Goal: Task Accomplishment & Management: Complete application form

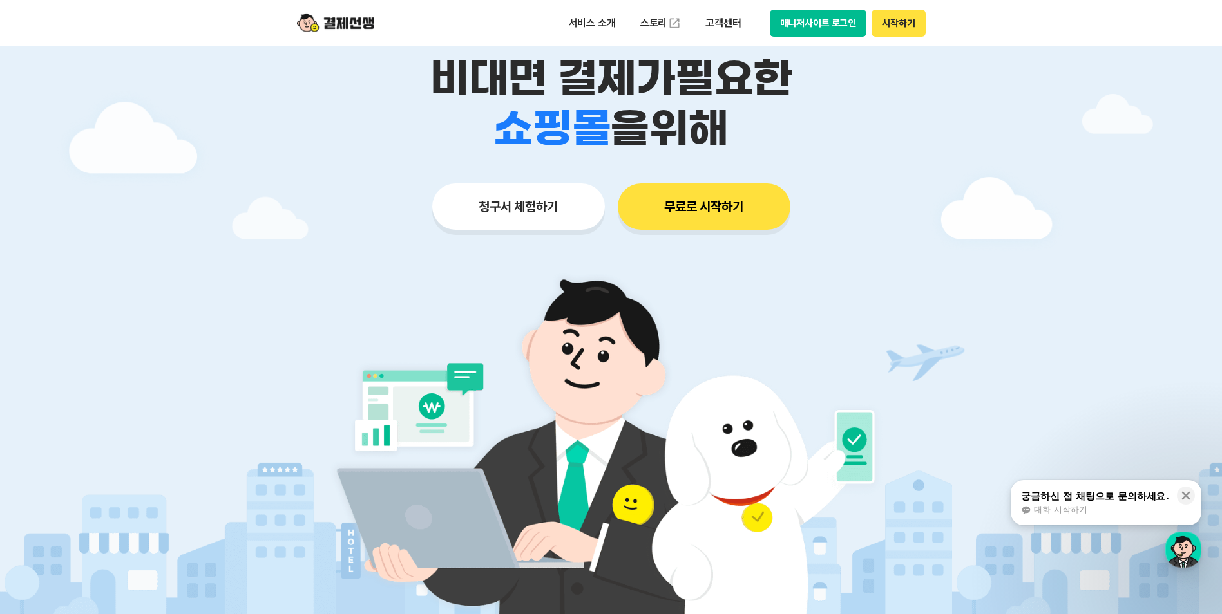
scroll to position [193, 0]
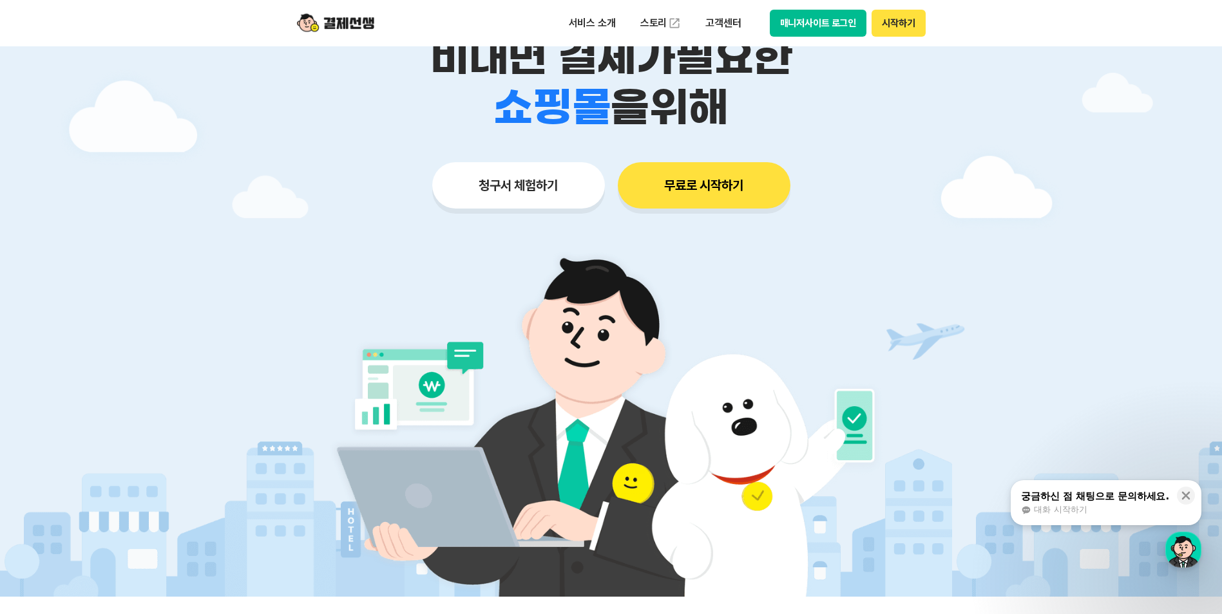
click at [509, 175] on button "청구서 체험하기" at bounding box center [518, 185] width 173 height 46
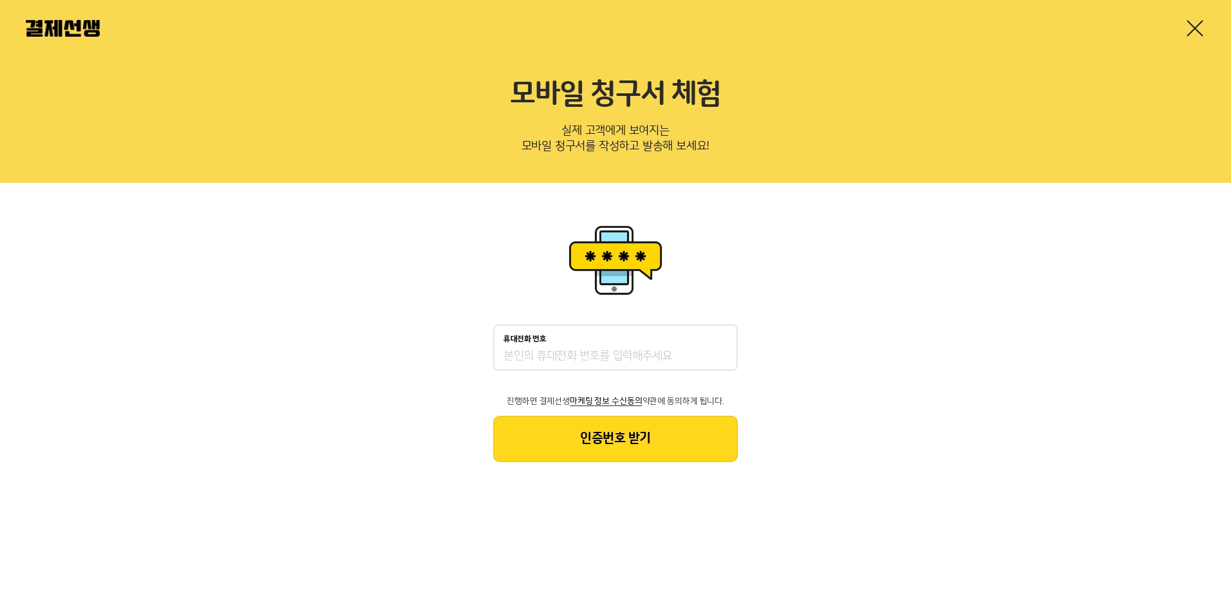
click at [609, 351] on input "휴대전화 번호" at bounding box center [616, 356] width 224 height 15
type input "01093301223"
click at [627, 440] on button "인증번호 받기" at bounding box center [615, 439] width 245 height 46
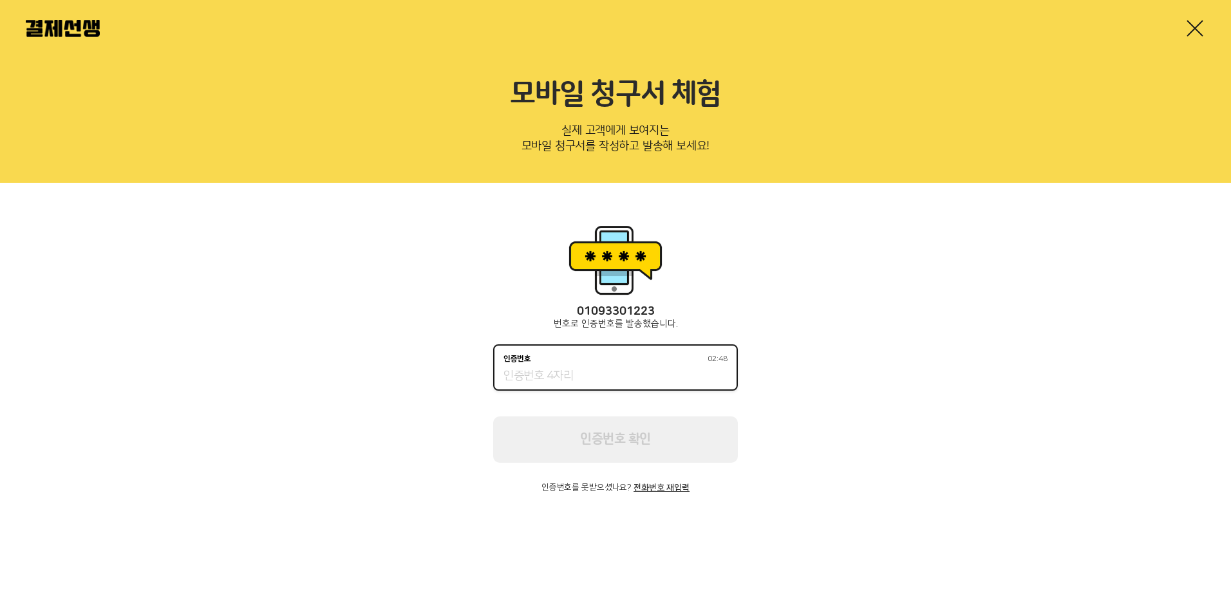
click at [553, 376] on input "인증번호 02:48" at bounding box center [616, 376] width 224 height 15
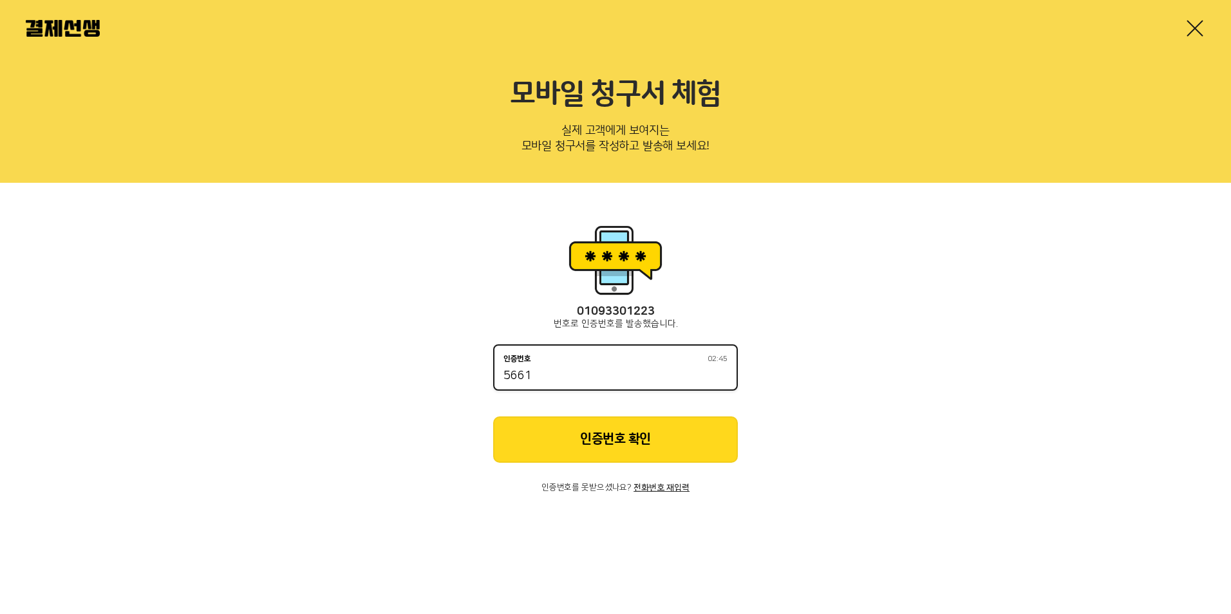
type input "5661"
click at [576, 437] on button "인증번호 확인" at bounding box center [615, 440] width 245 height 46
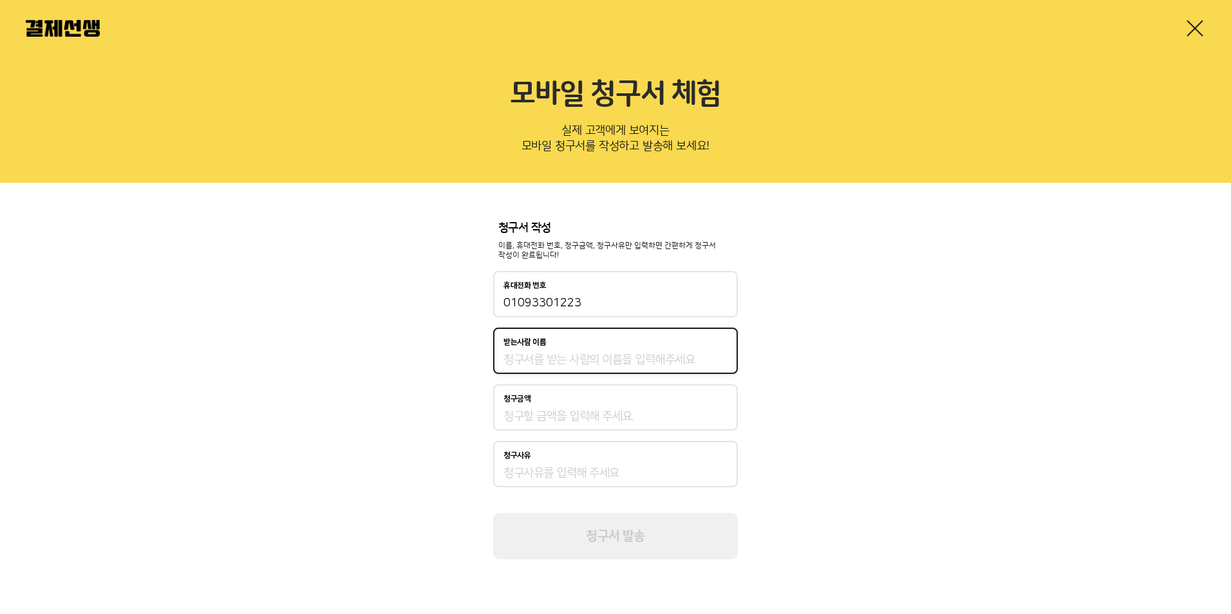
click at [544, 355] on input "받는사람 이름" at bounding box center [616, 359] width 224 height 15
click at [560, 359] on input "받는사람 이름" at bounding box center [616, 359] width 224 height 15
type input "d"
type input "유아람"
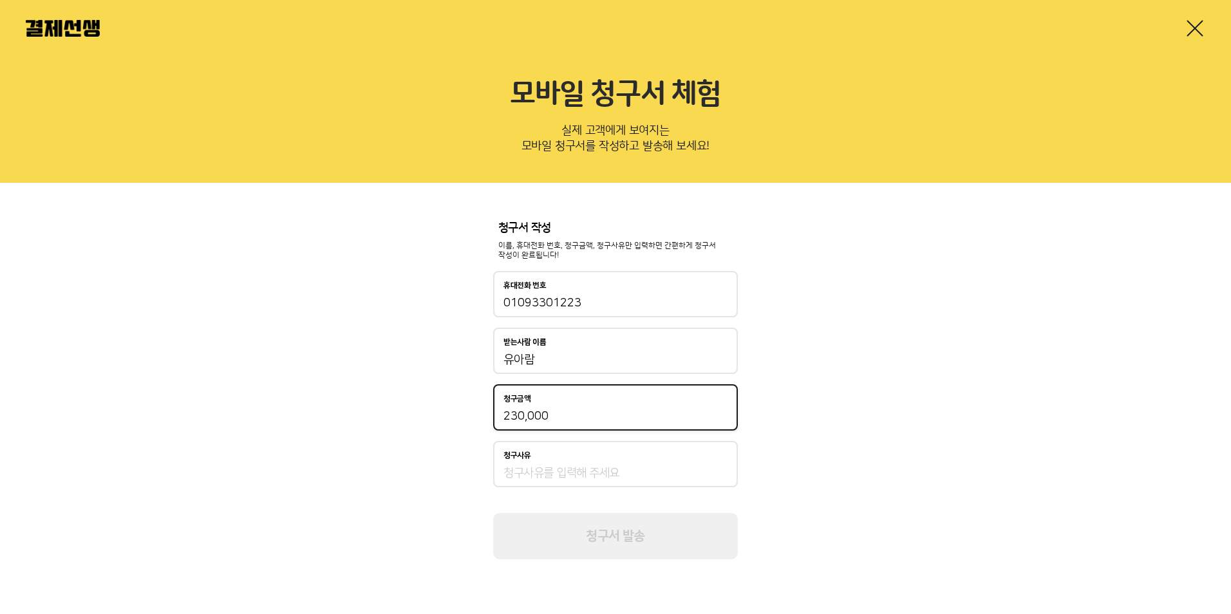
type input "230,000"
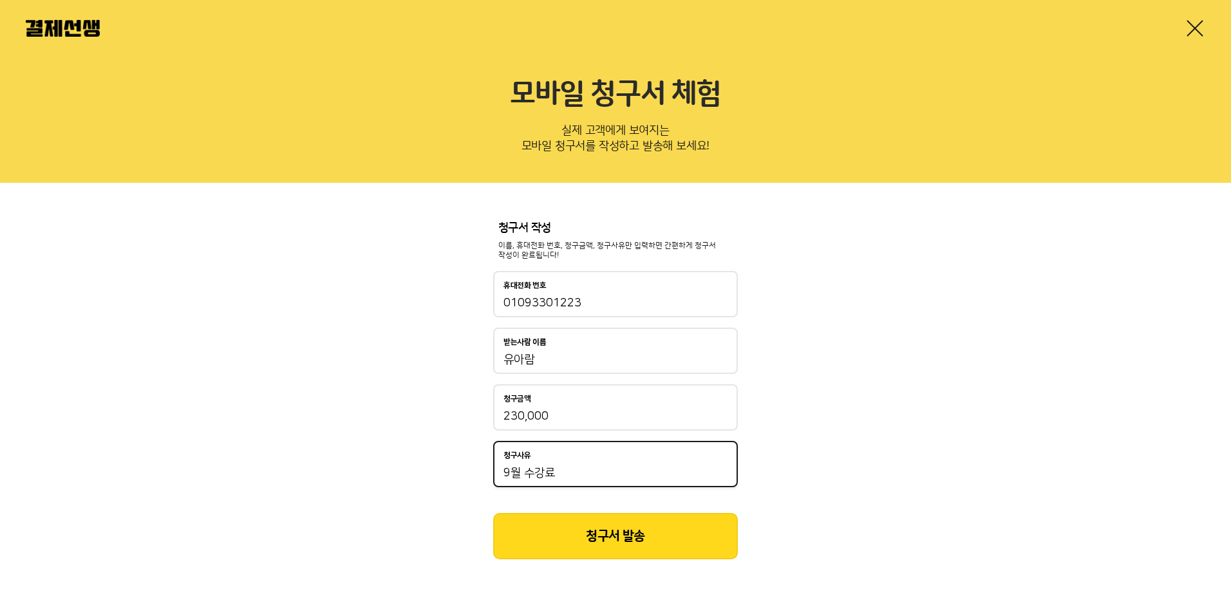
type input "9월 수강료"
click at [590, 531] on button "청구서 발송" at bounding box center [615, 536] width 245 height 46
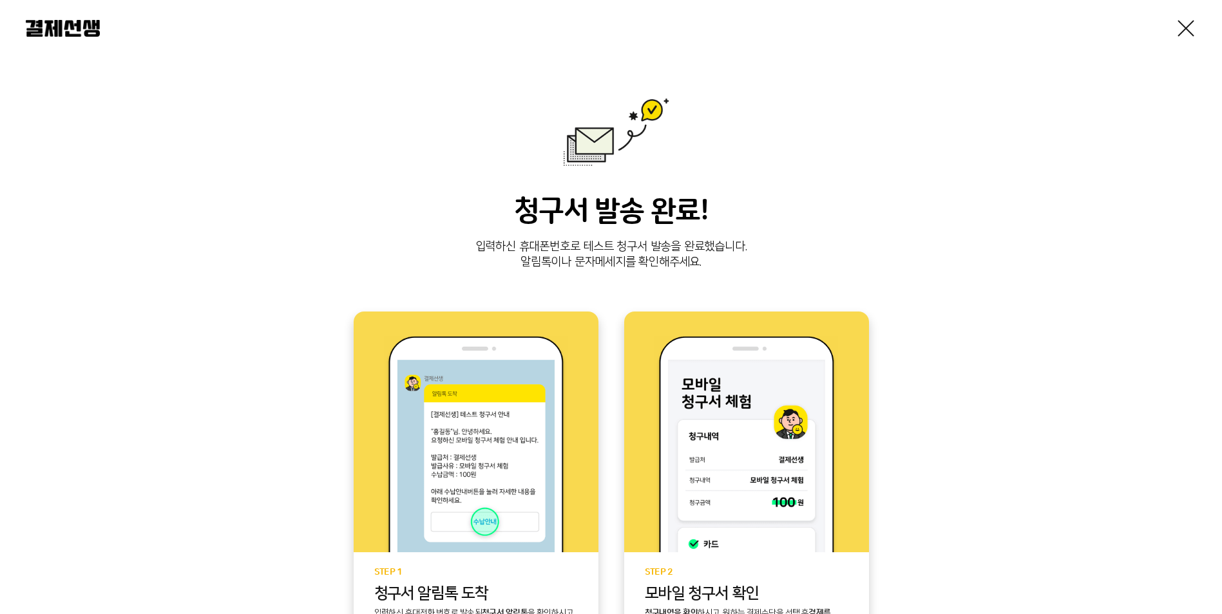
click at [828, 142] on div "청구서 발송 완료! 입력하신 휴대폰번호로 테스트 청구서 발송을 완료했습니다. 알림톡이나 문자메세지를 확인해주세요. STEP 1 청구서 알림톡 …" at bounding box center [611, 420] width 1170 height 645
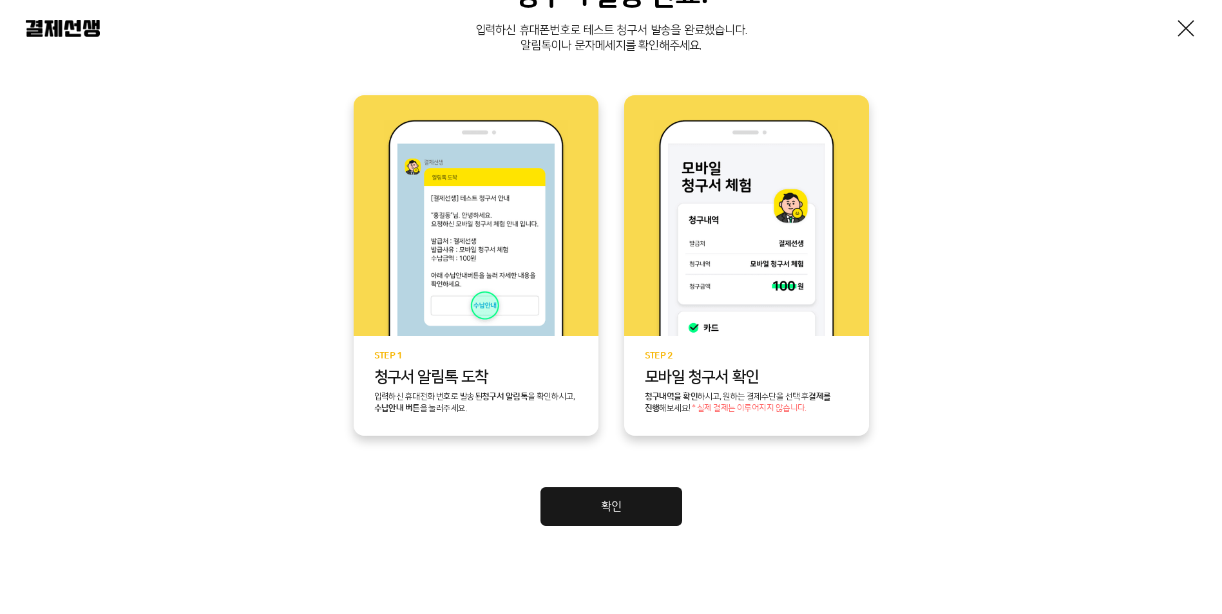
scroll to position [219, 0]
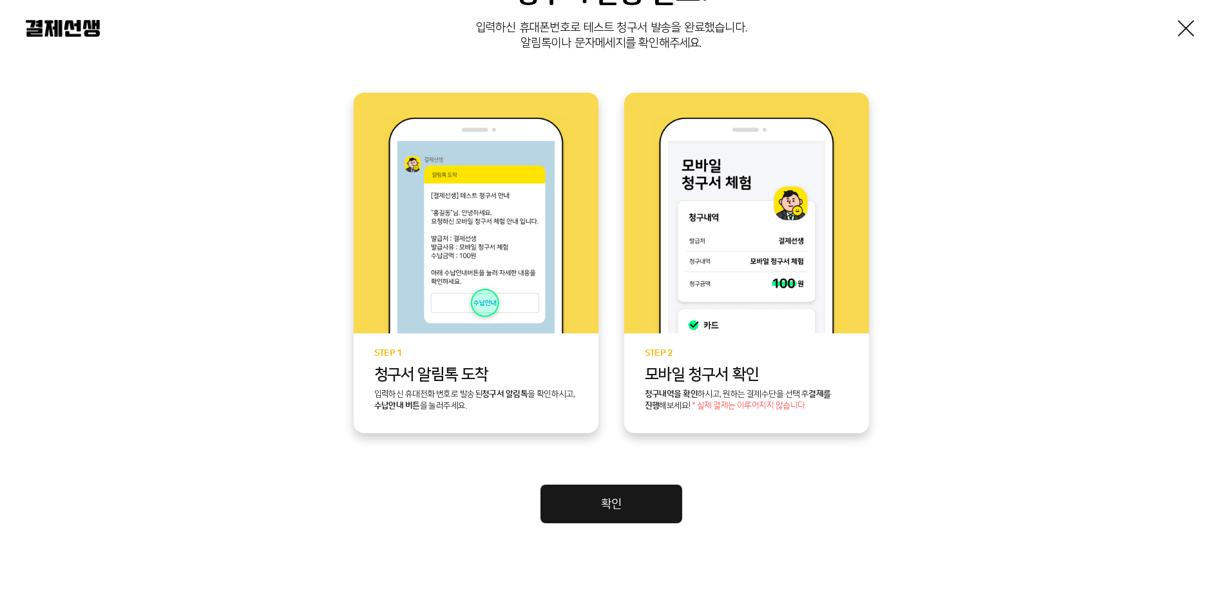
click at [636, 515] on link "확인" at bounding box center [611, 504] width 142 height 39
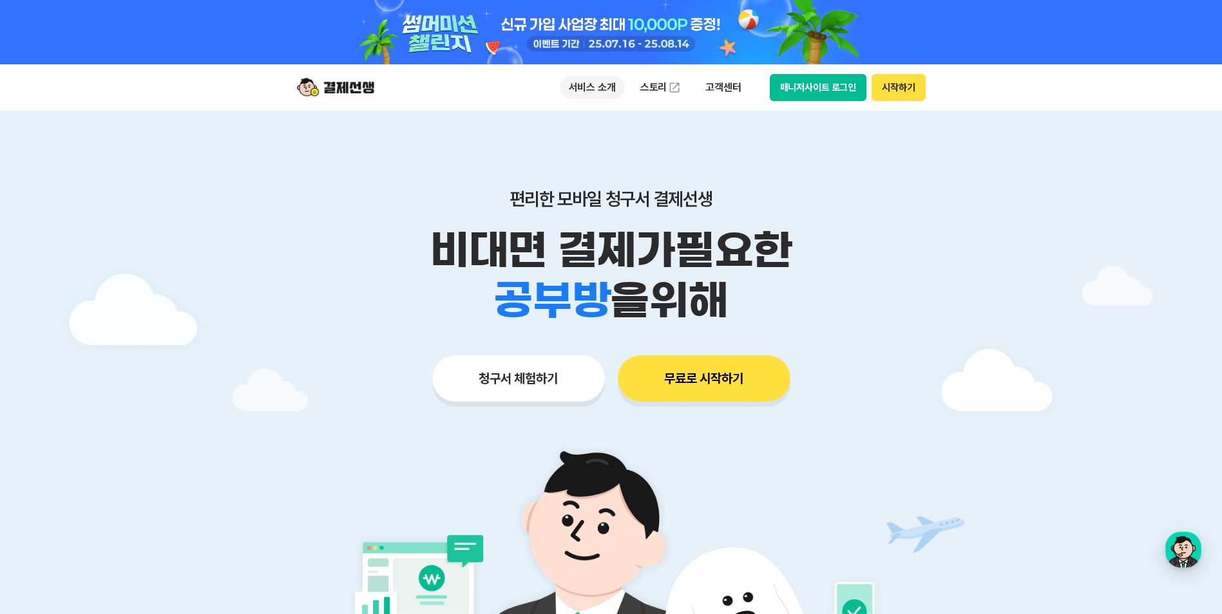
click at [584, 82] on p "서비스 소개" at bounding box center [592, 87] width 65 height 23
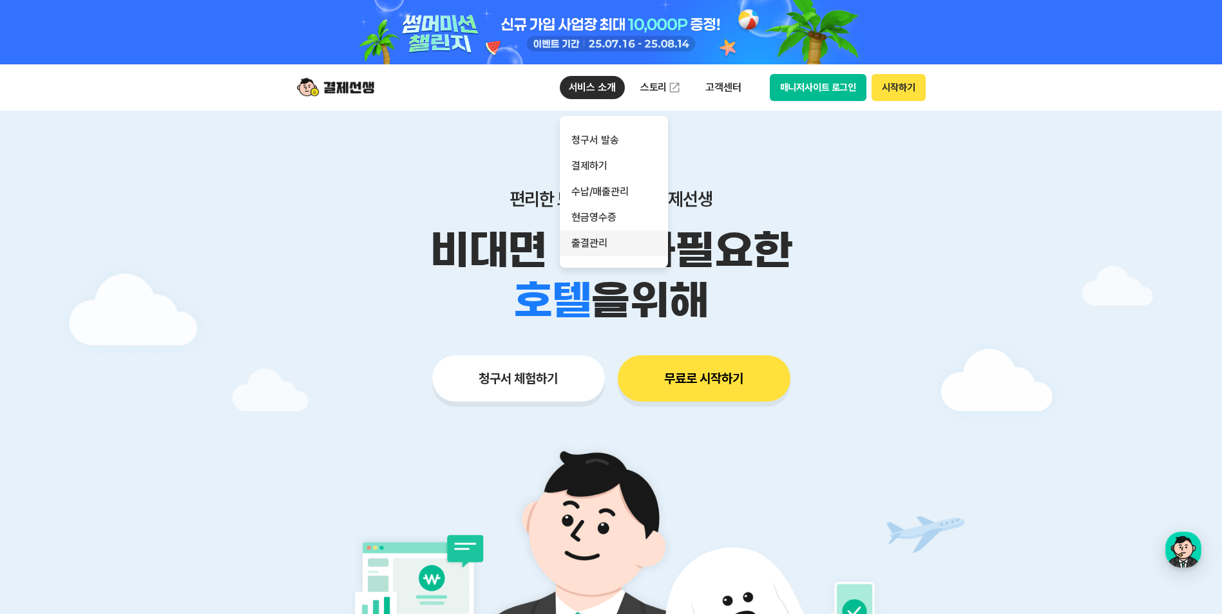
click at [609, 250] on link "출결관리" at bounding box center [614, 244] width 108 height 26
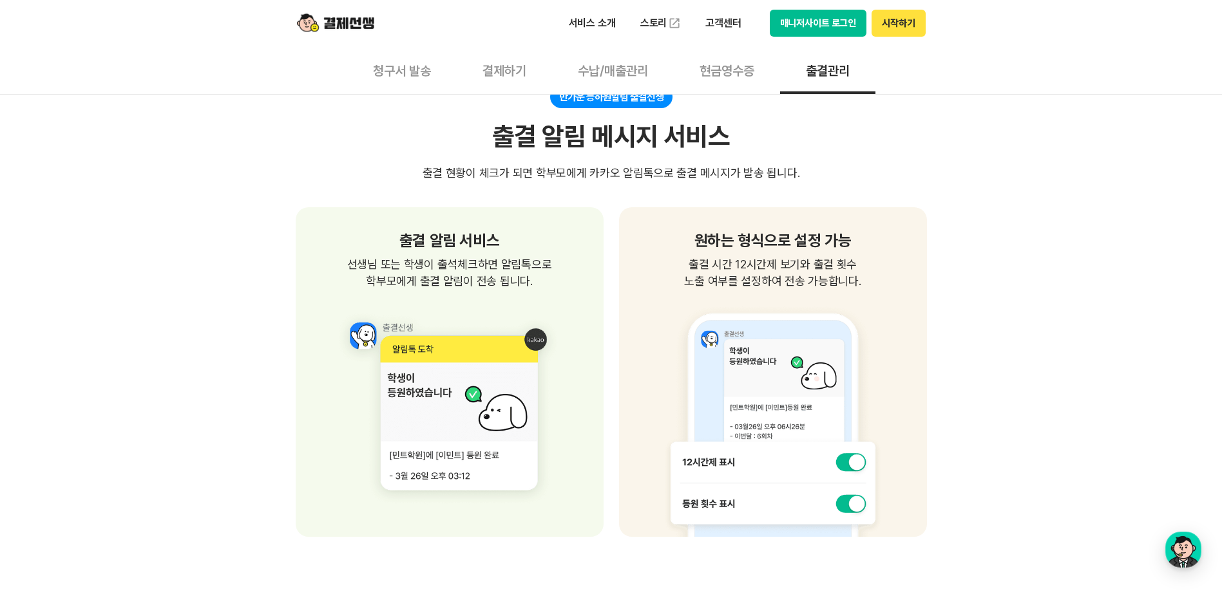
scroll to position [966, 0]
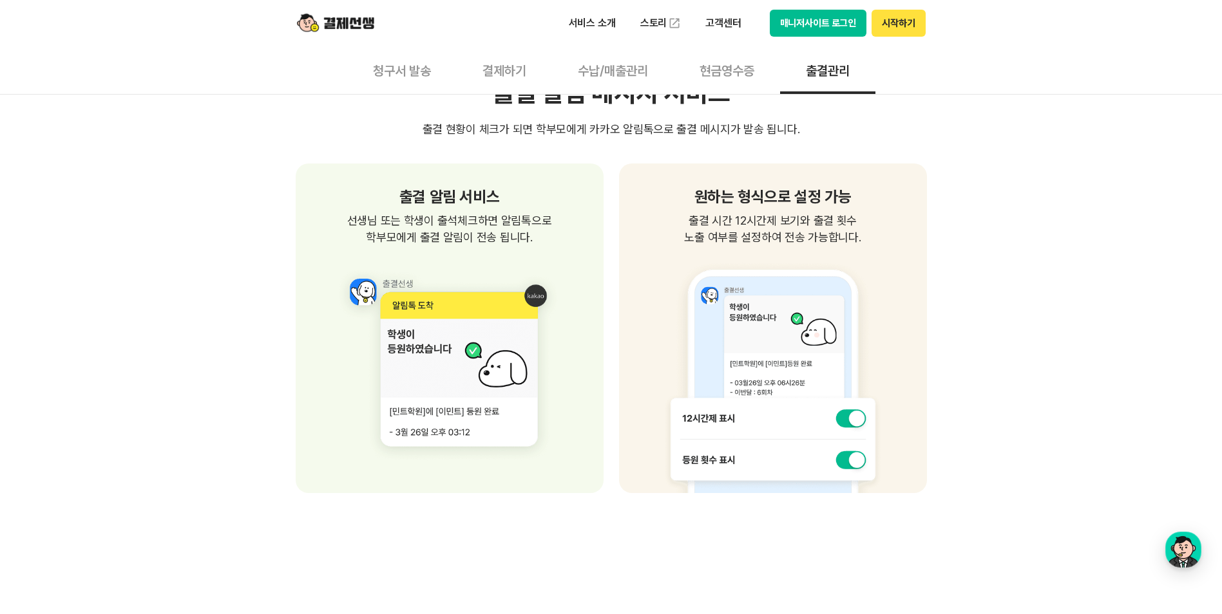
click at [634, 516] on div "똑똑한 학생 관리 서비스 학생별 수납/출결 관리를 한번에! 클래스 별로 학생을 등록하여 관리할 수 있고 학생별 출결 및 수납내역을 한번에 확인…" at bounding box center [611, 506] width 631 height 2184
click at [973, 248] on div "똑똑한 학생 관리 서비스 학생별 수납/출결 관리를 한번에! 클래스 별로 학생을 등록하여 관리할 수 있고 학생별 출결 및 수납내역을 한번에 확인…" at bounding box center [611, 506] width 1222 height 2184
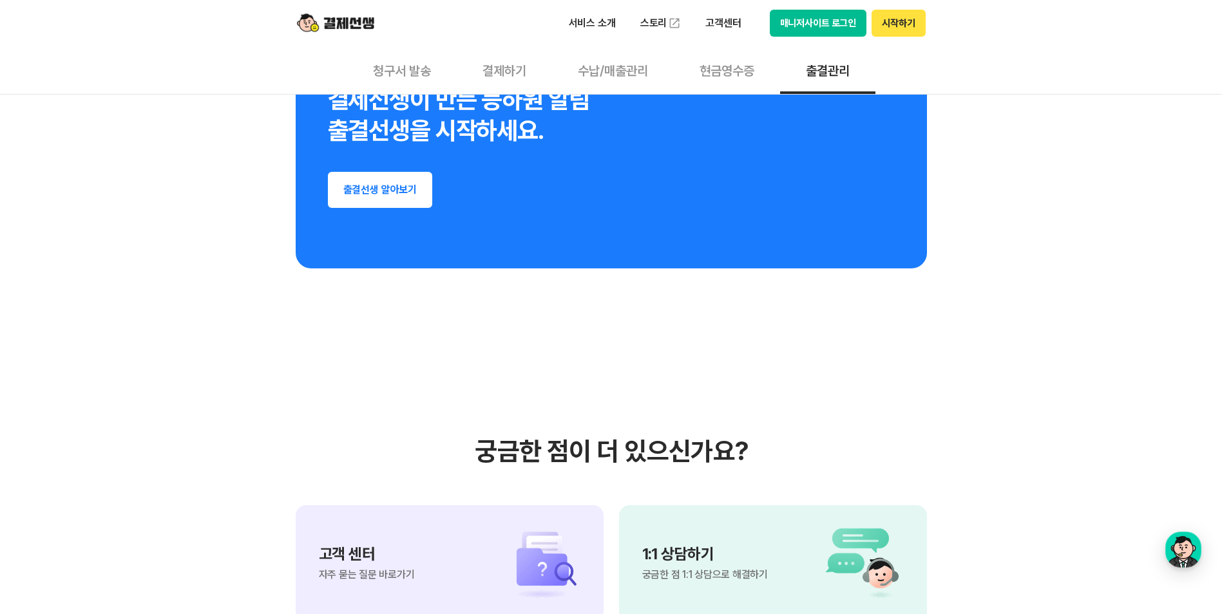
scroll to position [2318, 0]
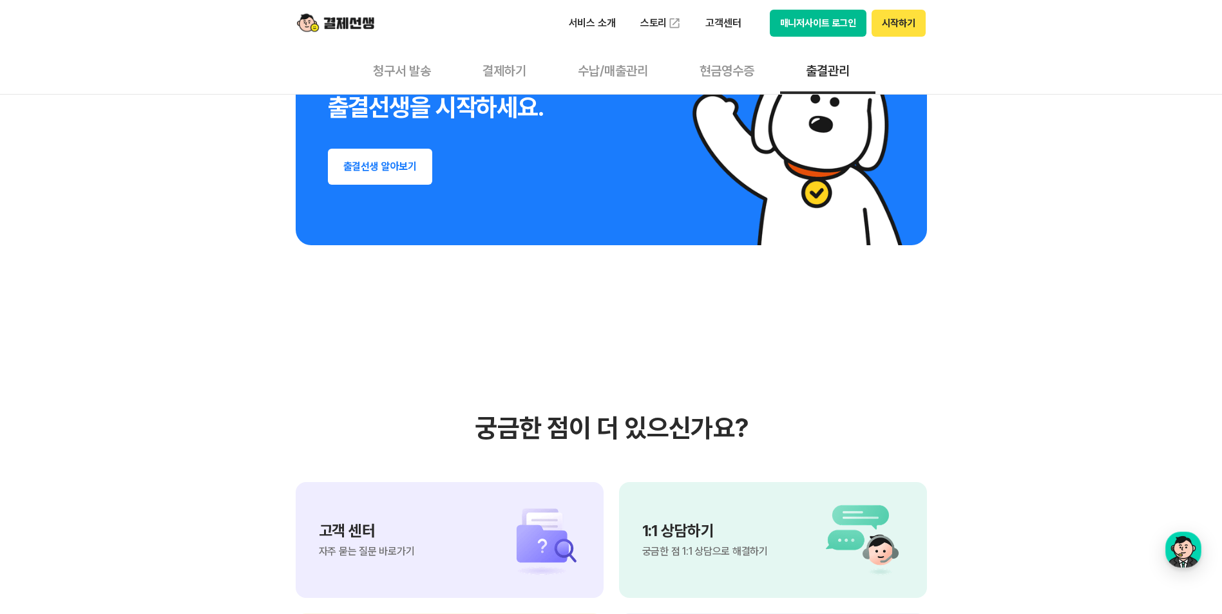
click at [685, 383] on section "궁금한 점이 더 있으신가요? 고객 센터 자주 묻는 질문 바로가기 1:1 상담하기 궁금한 점 1:1 상담으로 해결하기 제휴 결제선생 파트너 신청…" at bounding box center [611, 571] width 1222 height 652
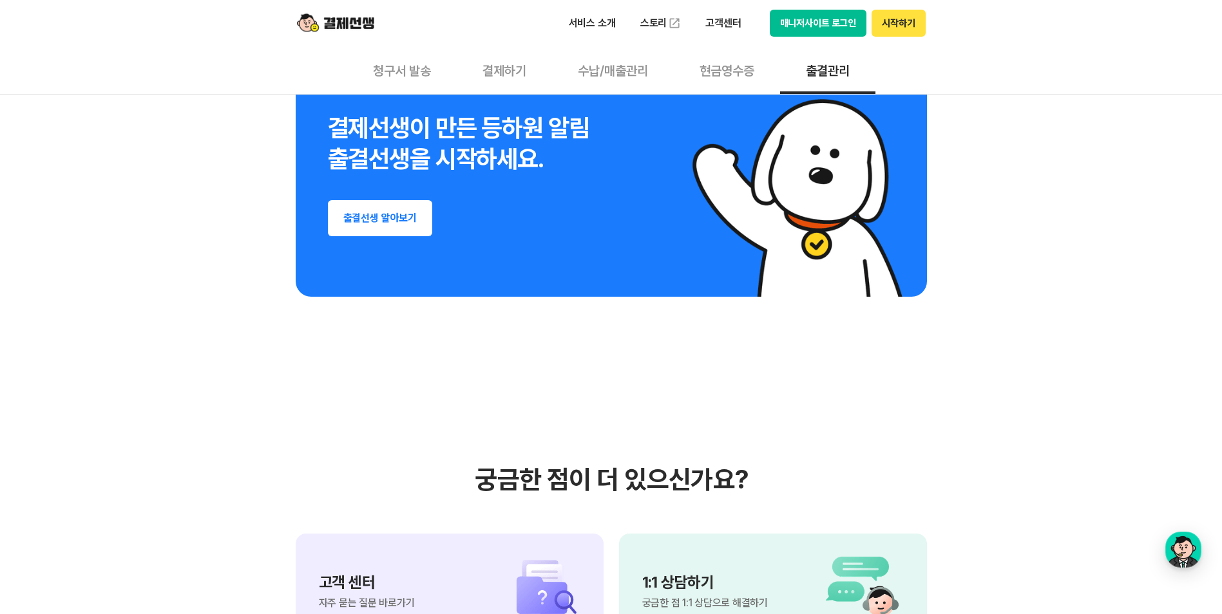
scroll to position [2254, 0]
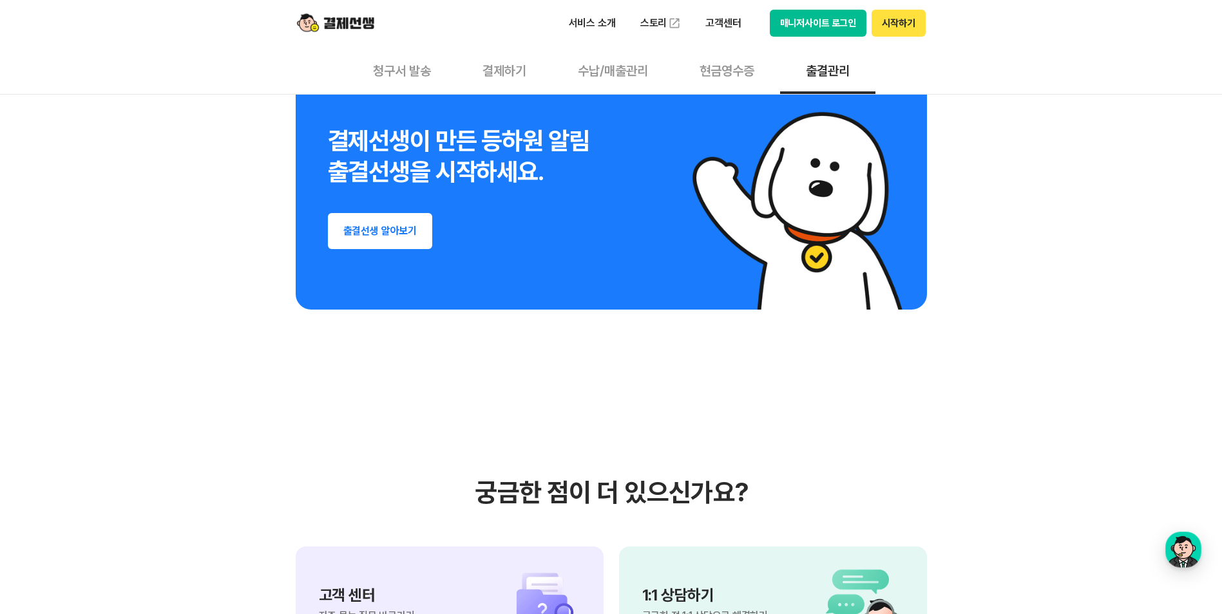
click at [400, 239] on button "출결선생 알아보기" at bounding box center [380, 231] width 105 height 36
